Goal: Navigation & Orientation: Understand site structure

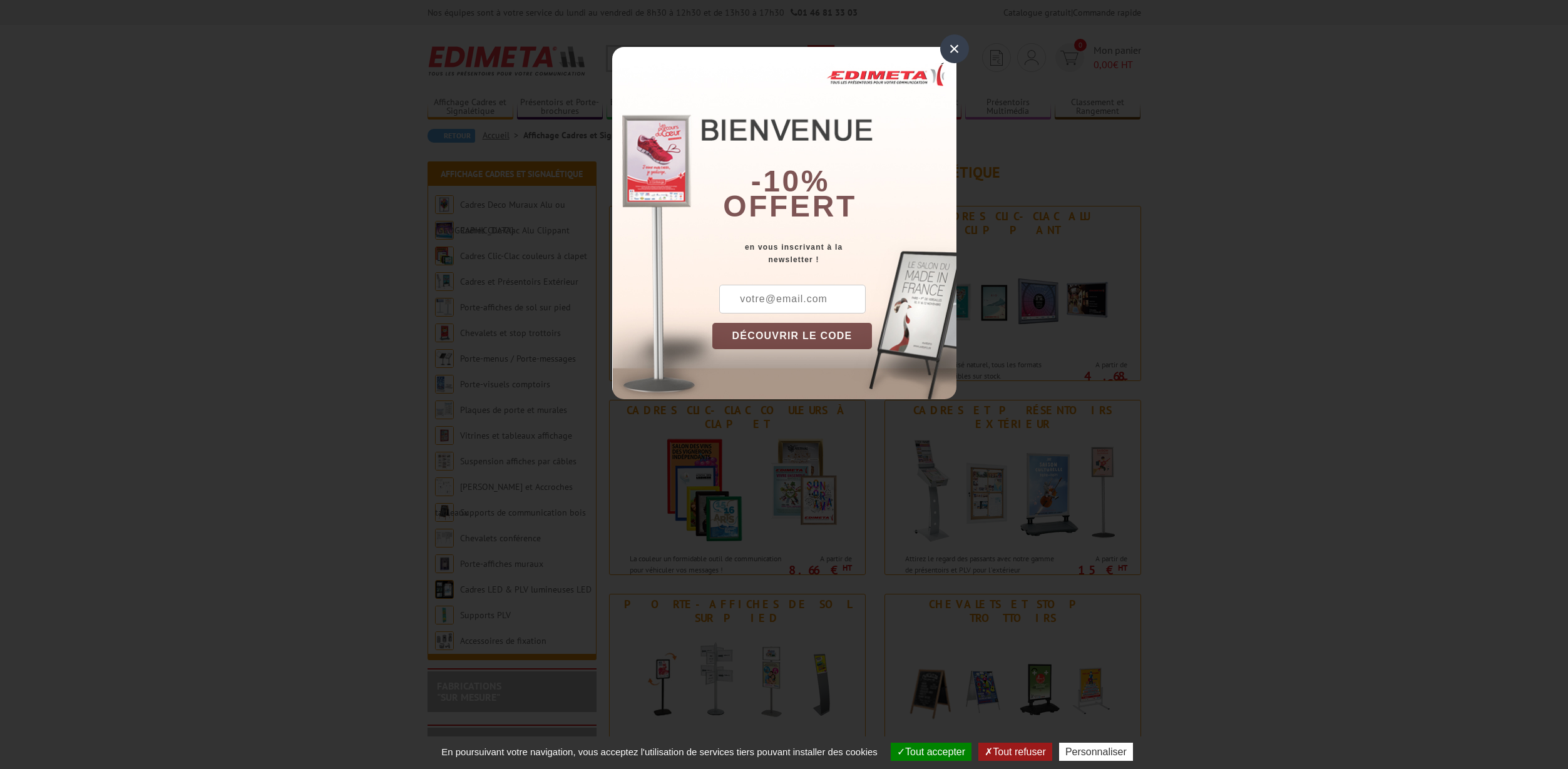
click at [956, 49] on div "×" at bounding box center [954, 48] width 28 height 28
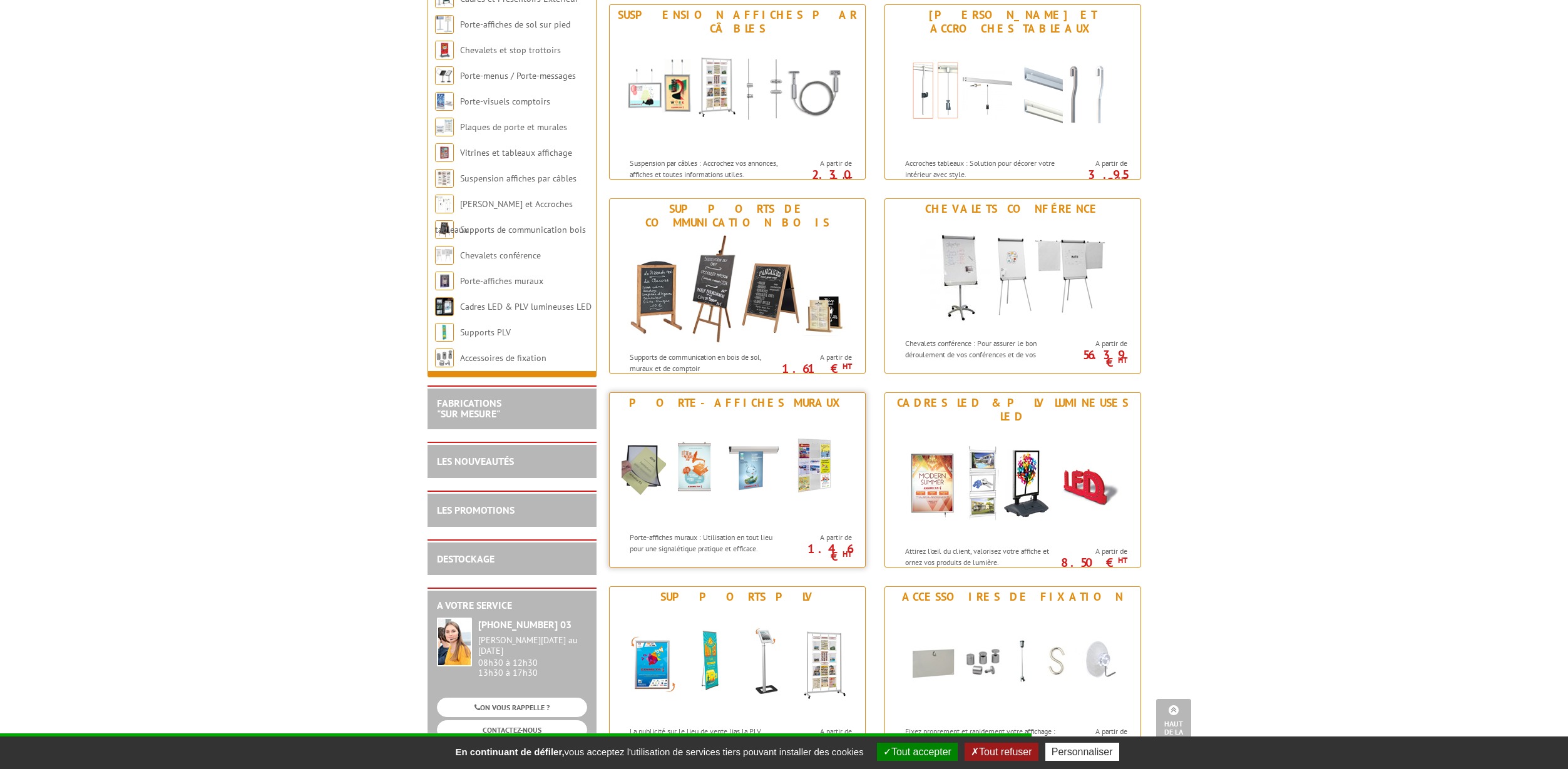
scroll to position [1222, 0]
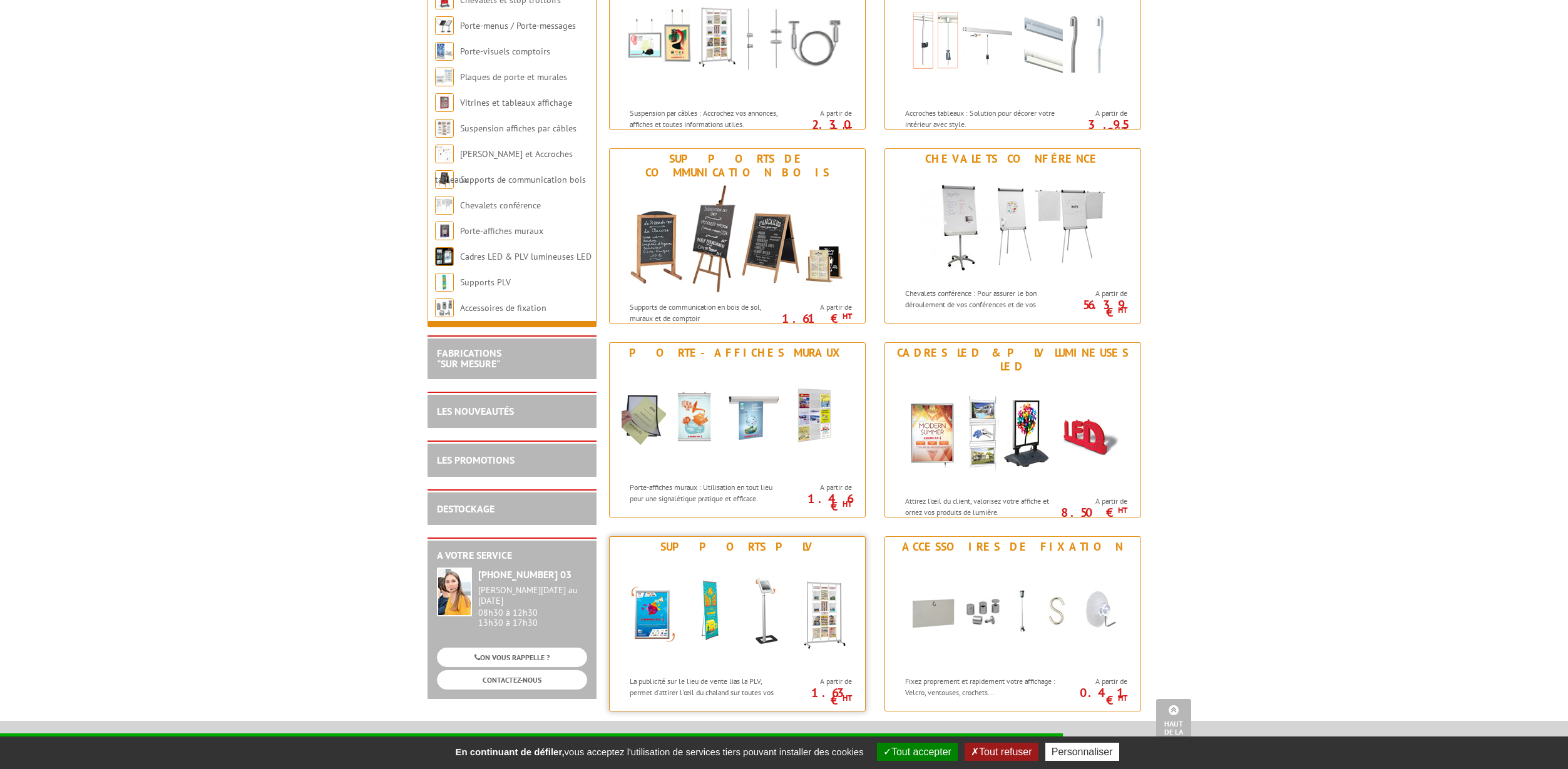
click at [736, 547] on div "Supports PLV" at bounding box center [737, 547] width 249 height 14
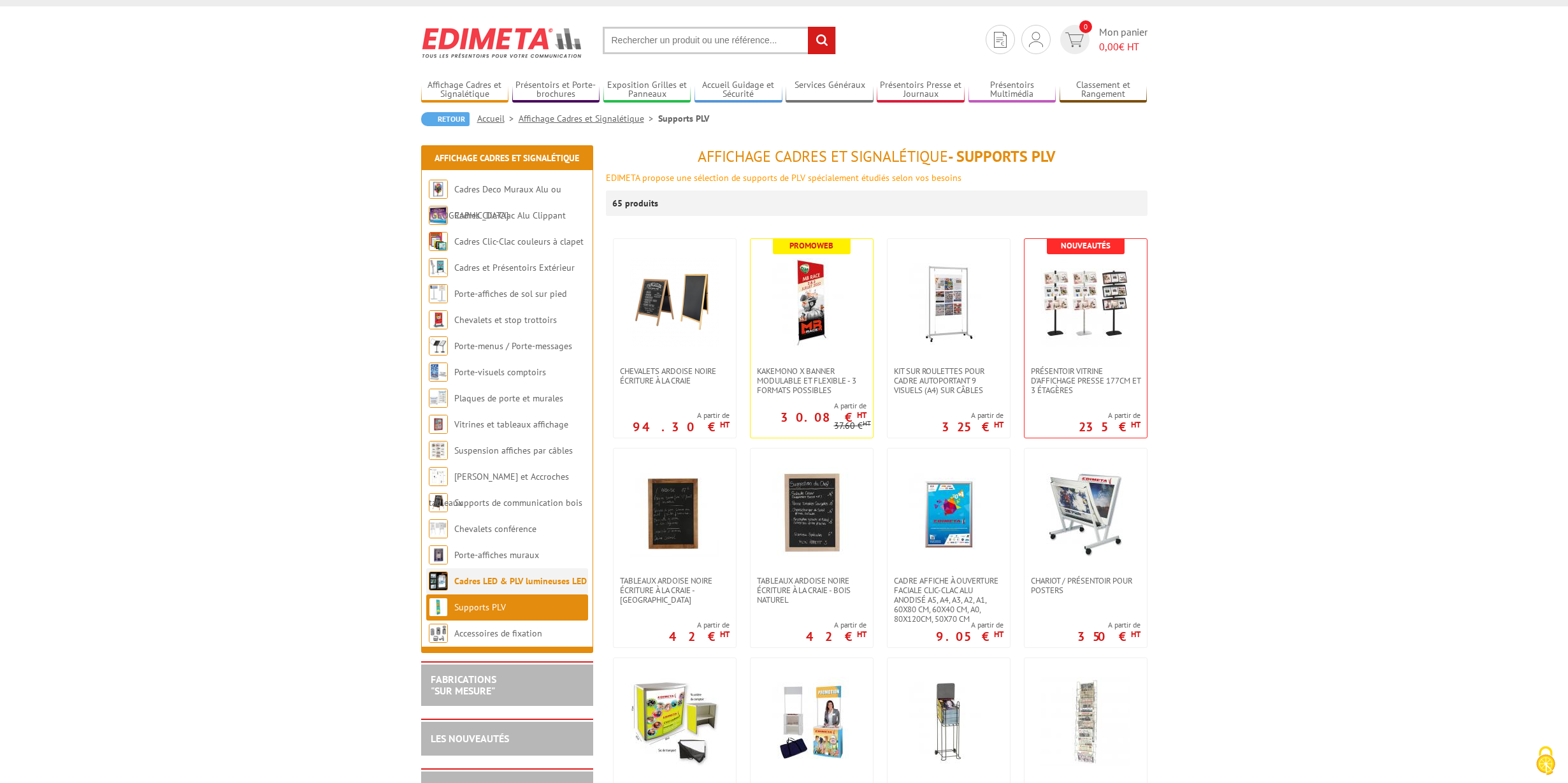
scroll to position [20, 0]
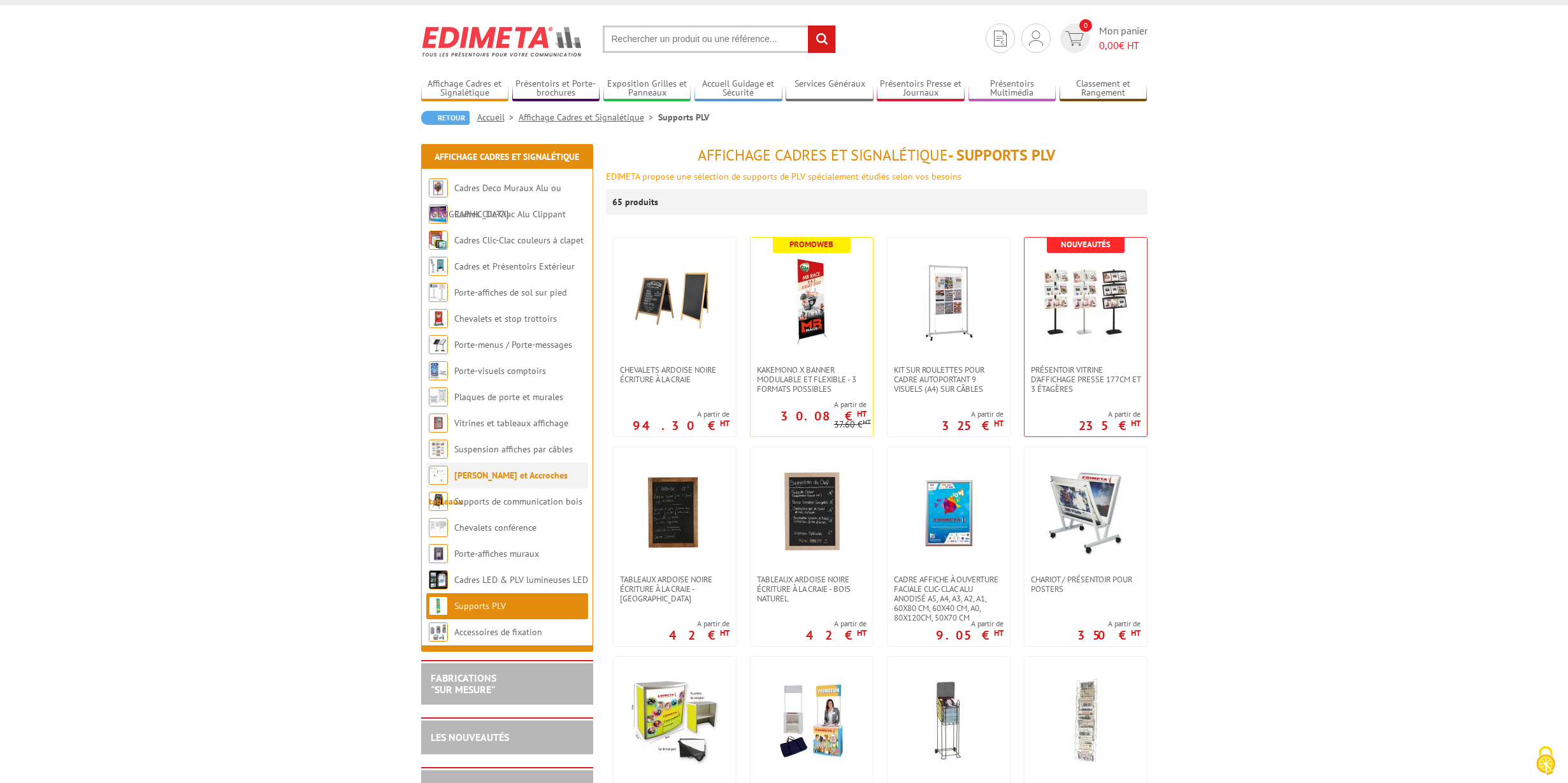
click at [466, 480] on link "[PERSON_NAME] et Accroches tableaux" at bounding box center [498, 489] width 139 height 38
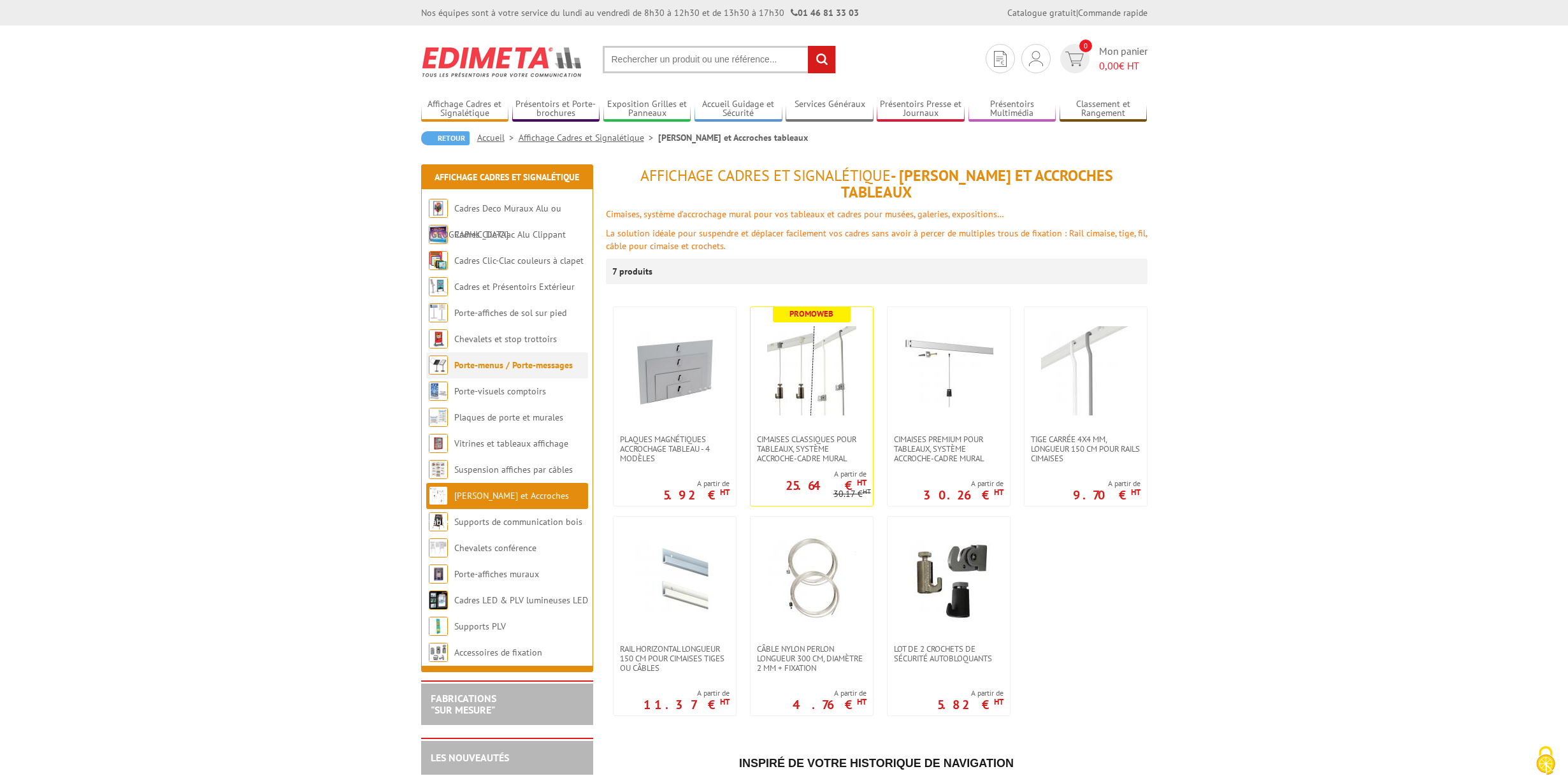
click at [466, 368] on link "Porte-menus / Porte-messages" at bounding box center [513, 364] width 118 height 11
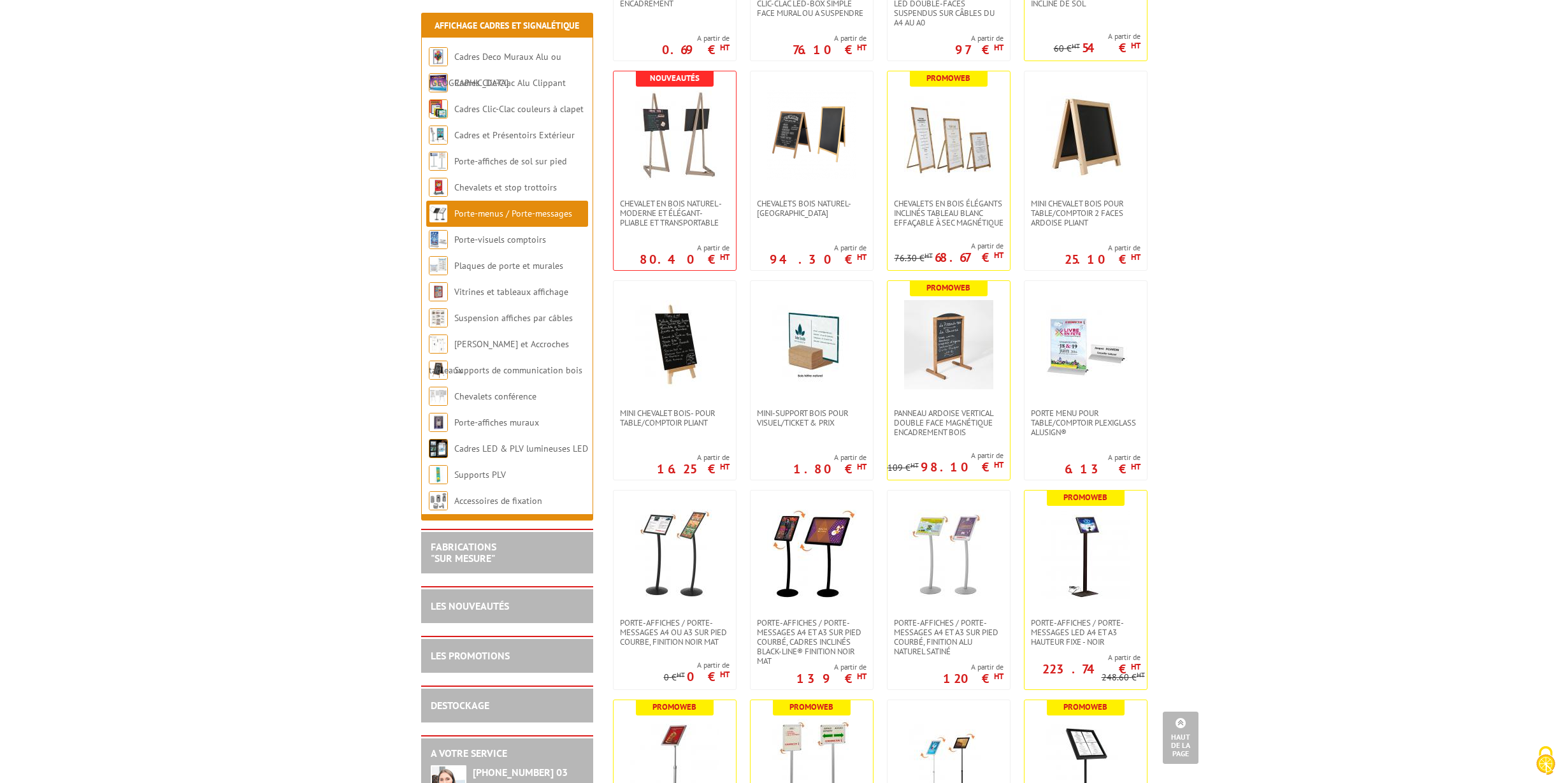
scroll to position [694, 0]
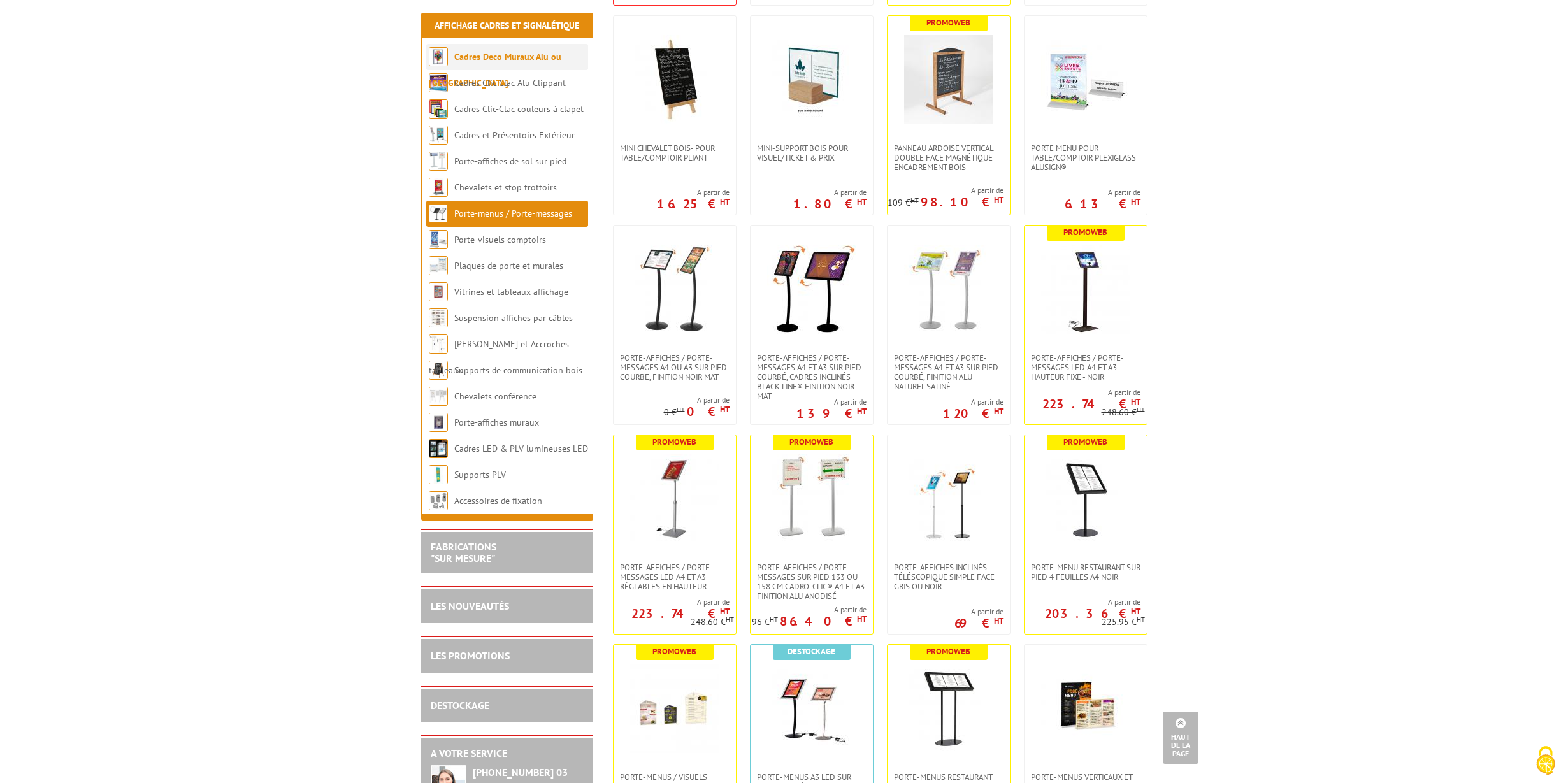
click at [493, 59] on link "Cadres Deco Muraux Alu ou [GEOGRAPHIC_DATA]" at bounding box center [495, 70] width 132 height 38
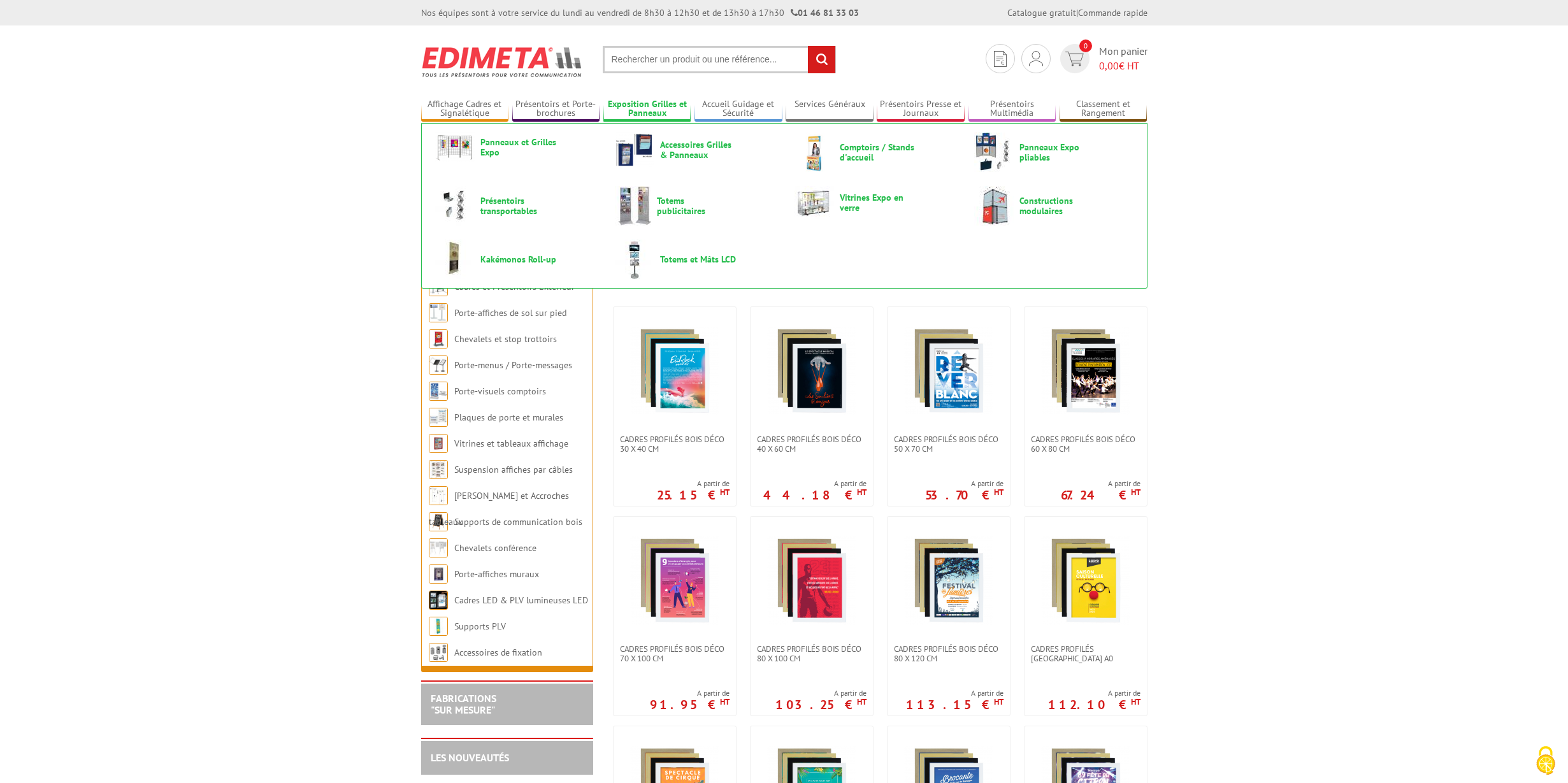
click at [639, 109] on link "Exposition Grilles et Panneaux" at bounding box center [648, 109] width 88 height 21
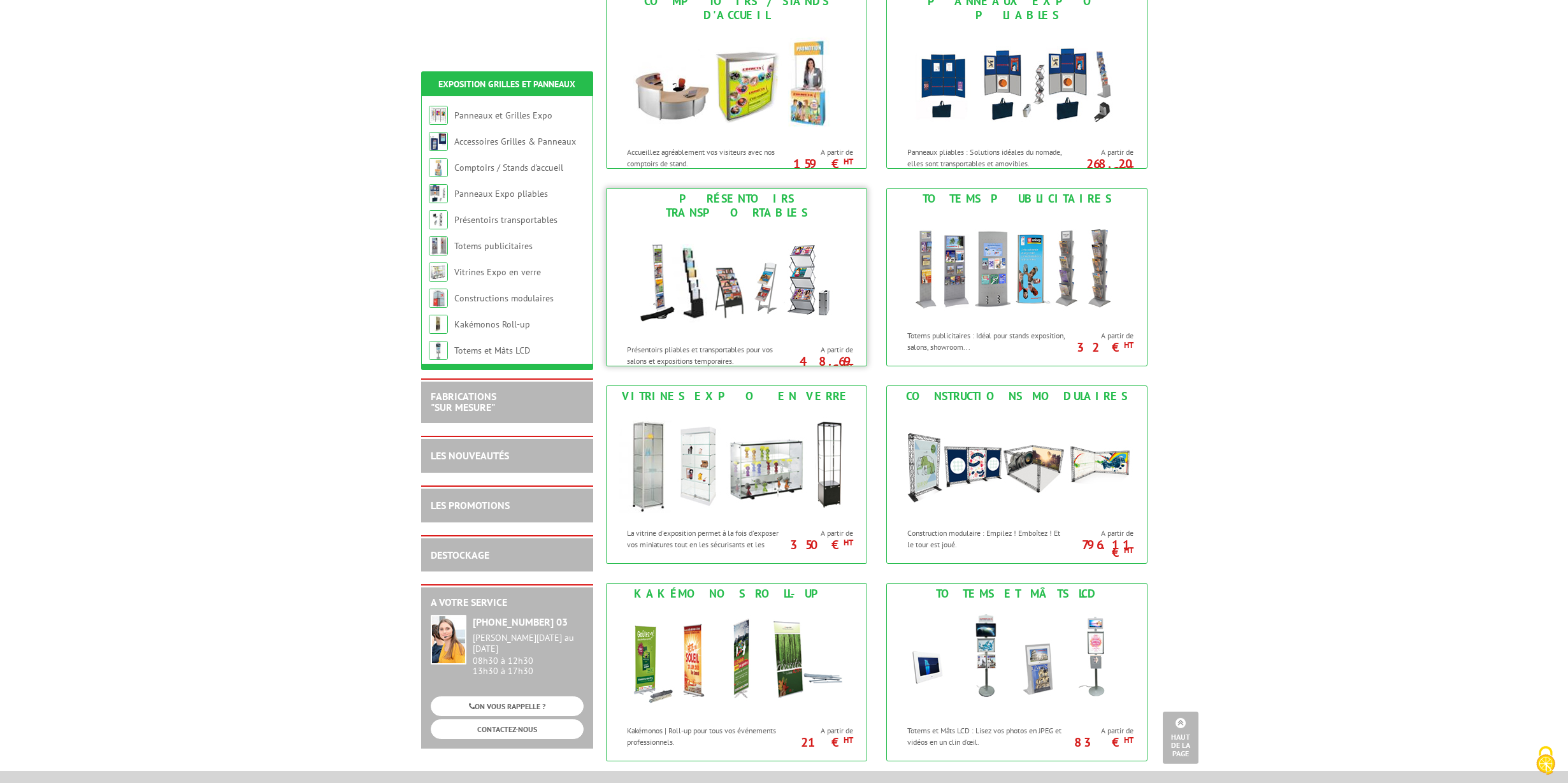
scroll to position [500, 0]
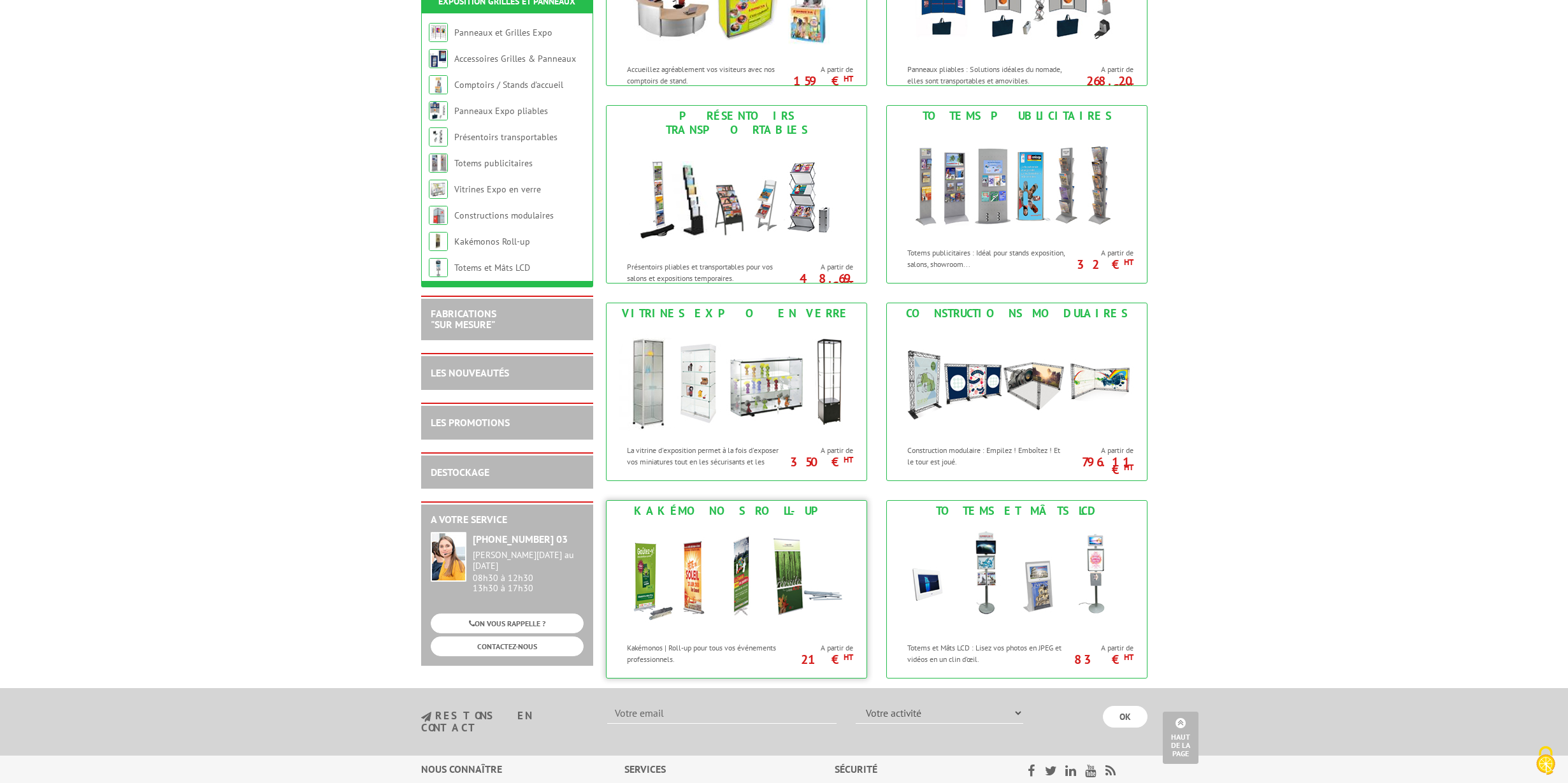
click at [652, 641] on div "Kakémonos | Roll-up pour tous vos événements professionnels." at bounding box center [697, 650] width 182 height 29
